Goal: Obtain resource: Obtain resource

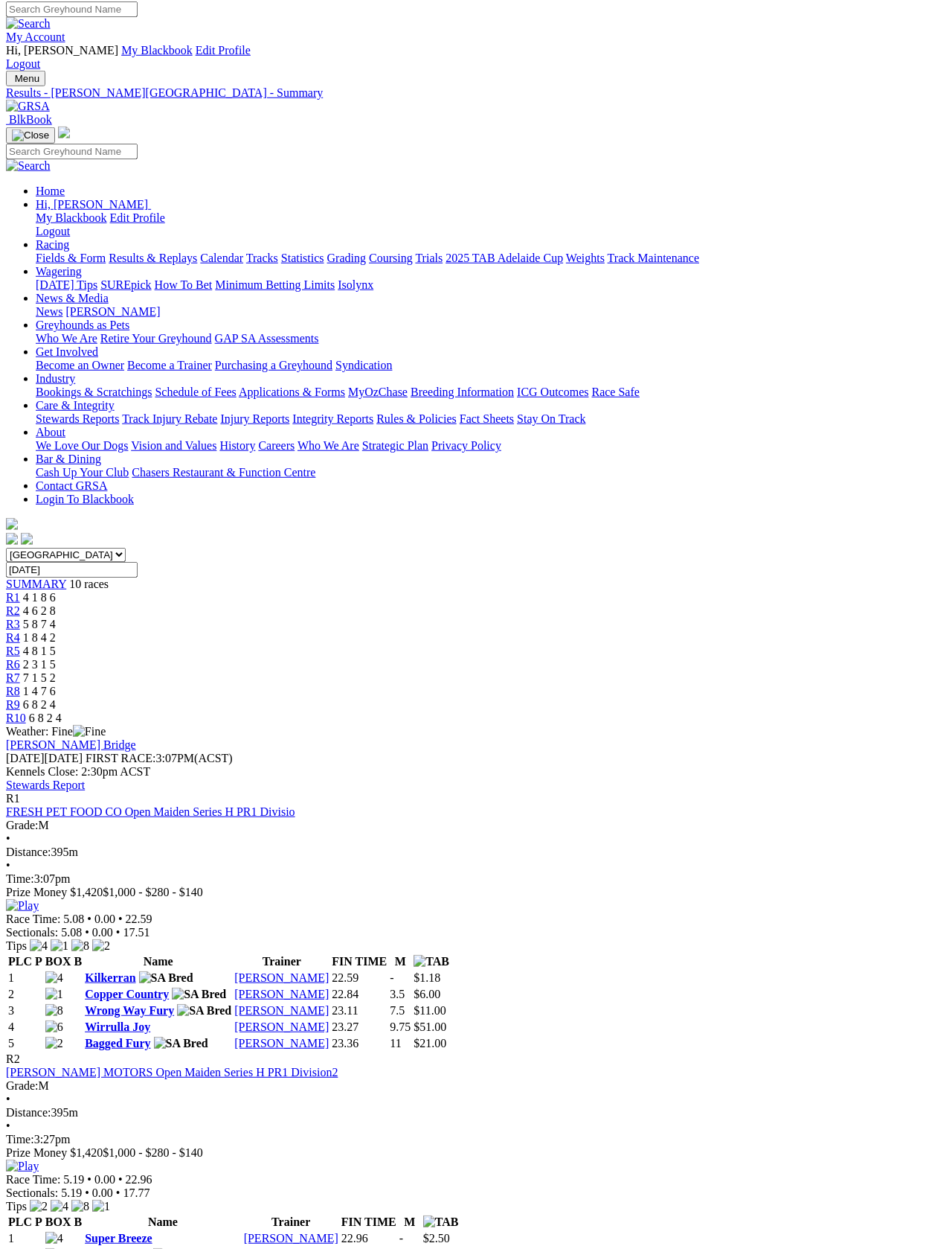
scroll to position [5, 0]
click at [51, 251] on link "Fields & Form" at bounding box center [71, 258] width 70 height 12
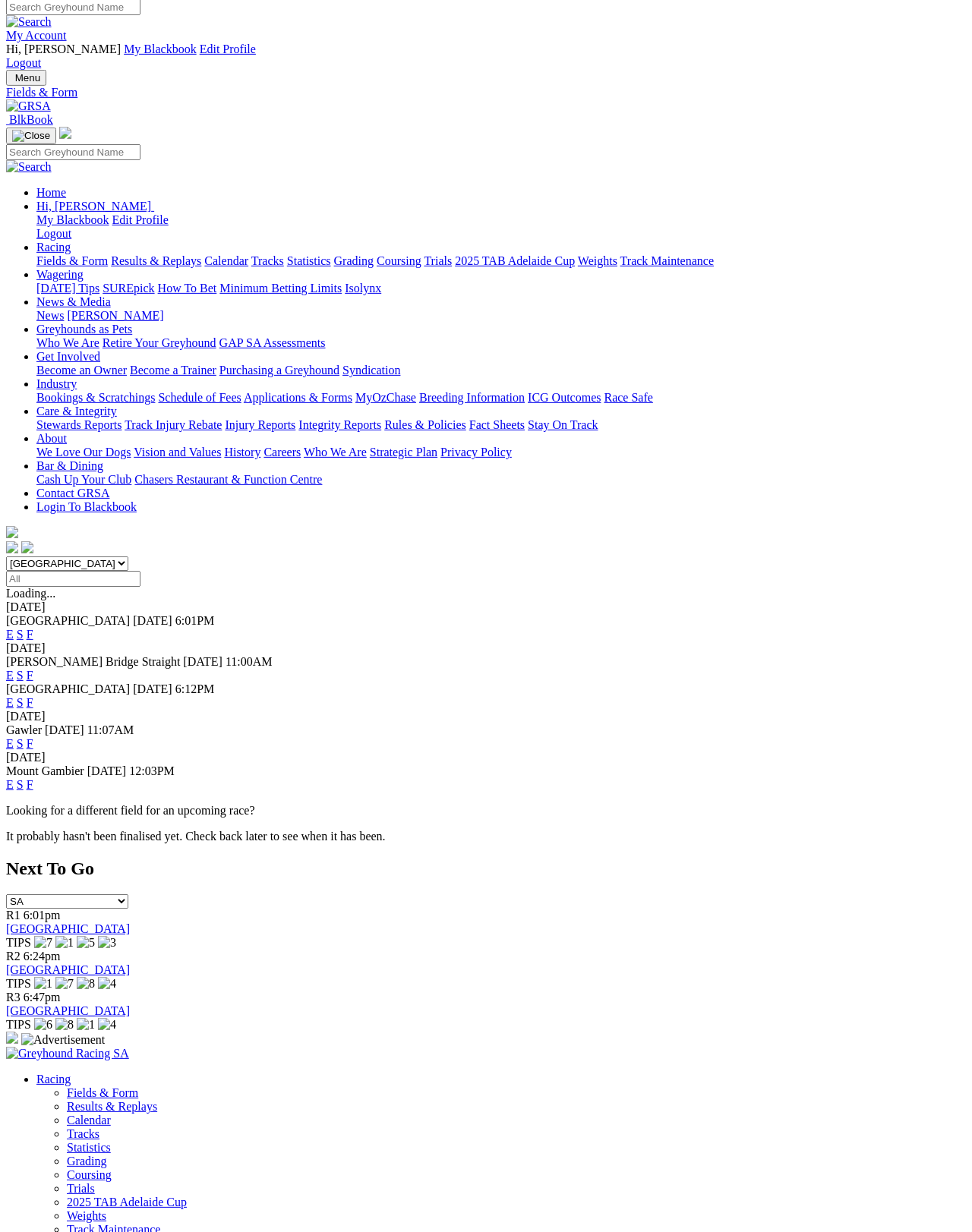
scroll to position [7, 0]
click at [34, 696] on link "F" at bounding box center [30, 702] width 7 height 13
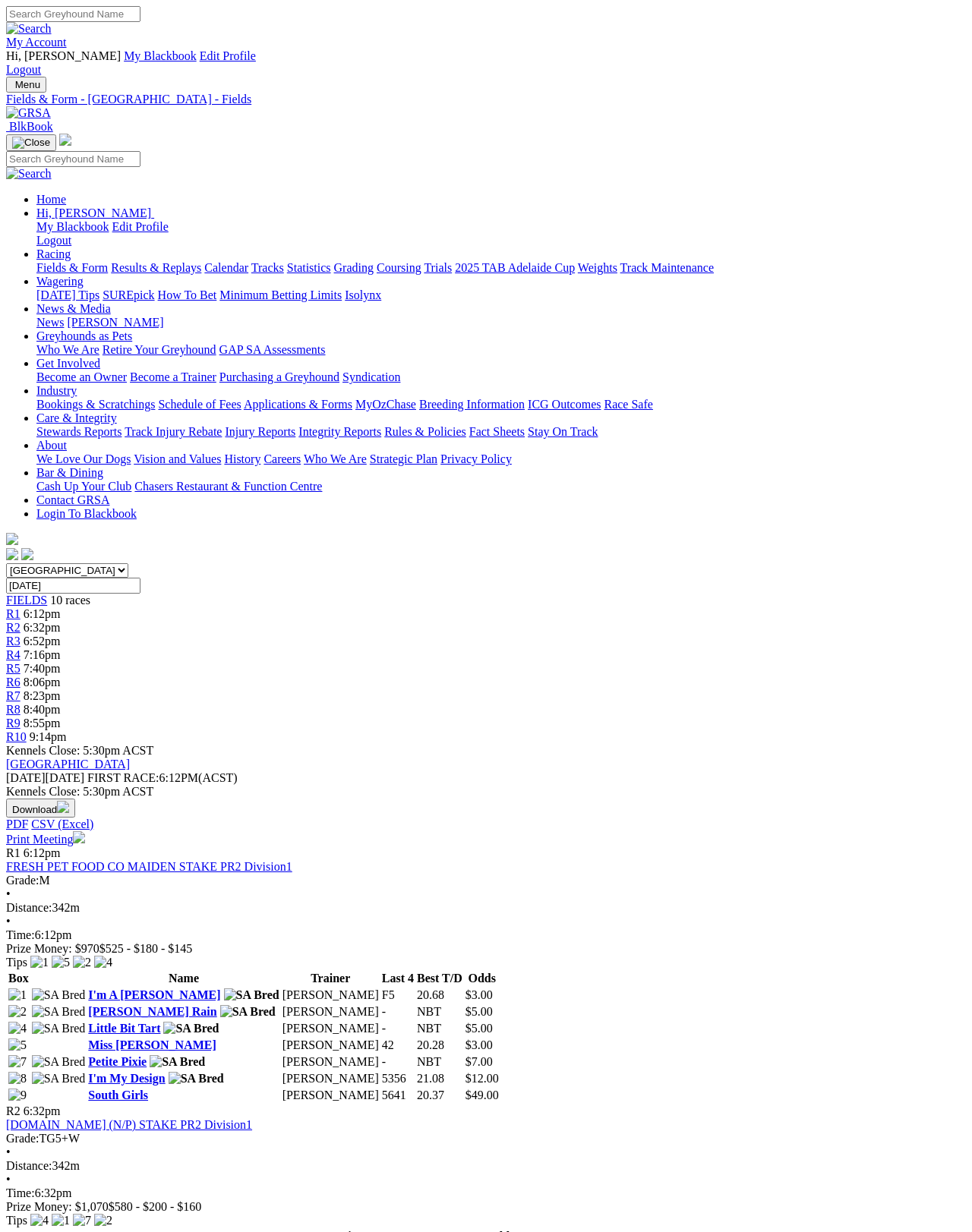
scroll to position [7, 0]
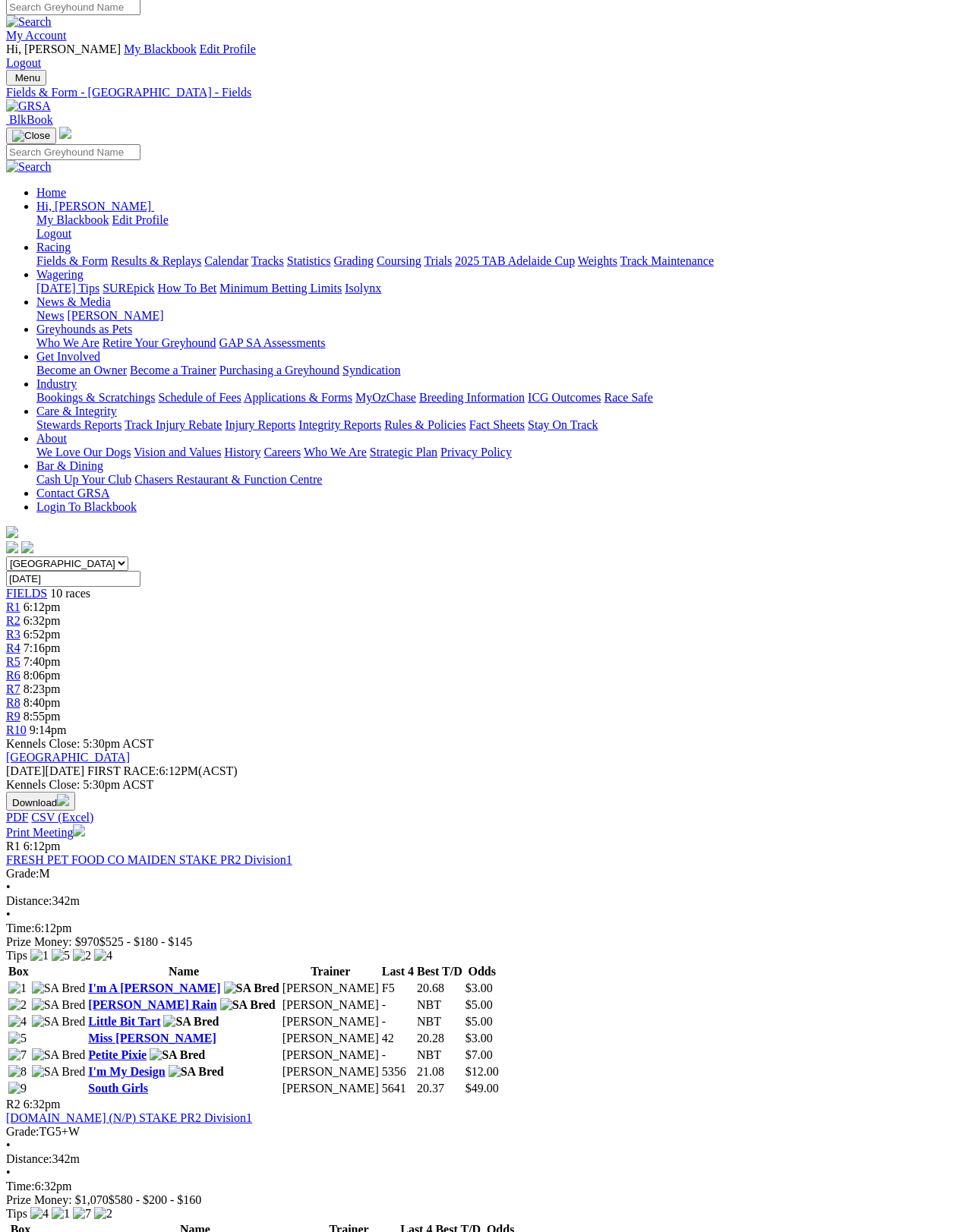
click at [85, 826] on link "Print Meeting" at bounding box center [45, 832] width 79 height 13
click at [58, 254] on link "Fields & Form" at bounding box center [72, 260] width 71 height 13
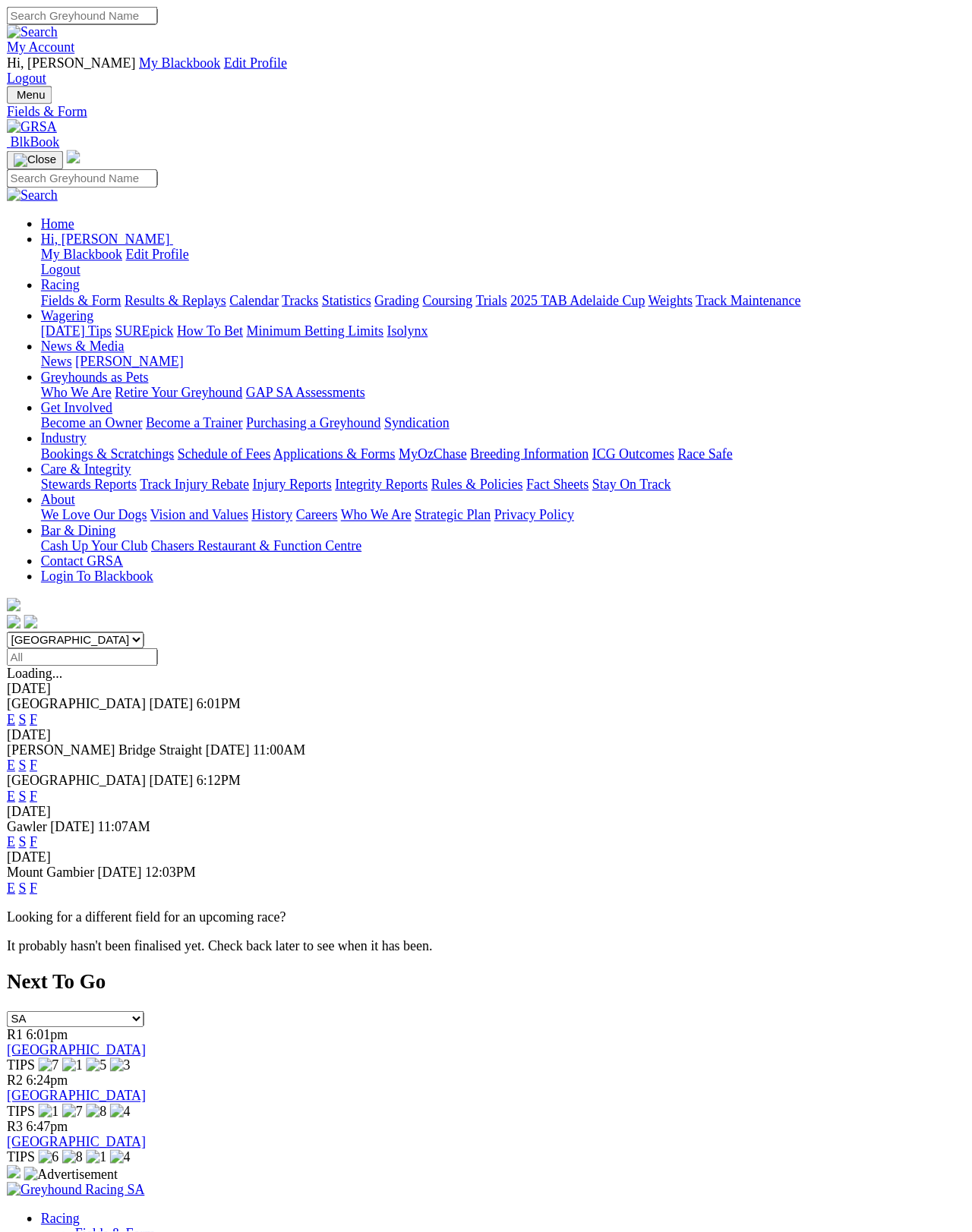
scroll to position [13, 0]
